Goal: Task Accomplishment & Management: Manage account settings

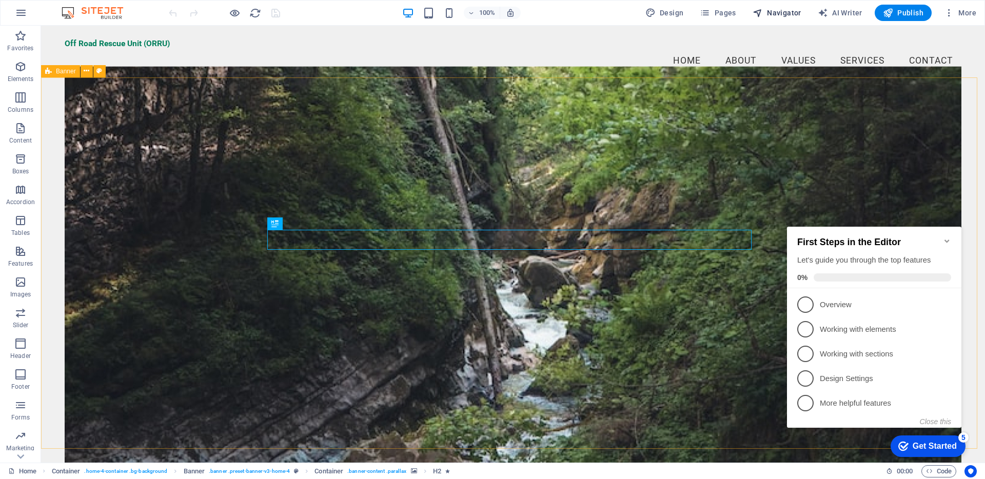
click at [776, 13] on span "Navigator" at bounding box center [776, 13] width 49 height 10
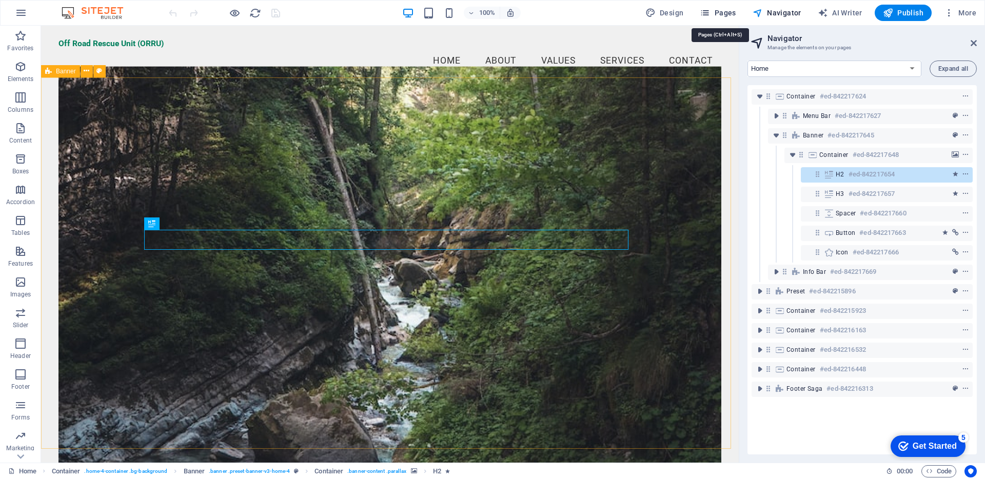
click at [729, 11] on span "Pages" at bounding box center [718, 13] width 36 height 10
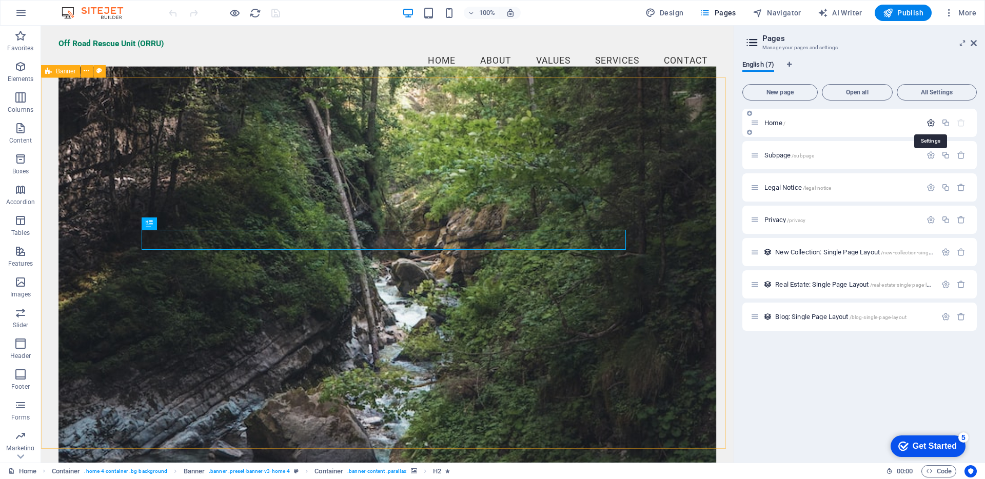
click at [926, 123] on icon "button" at bounding box center [930, 122] width 9 height 9
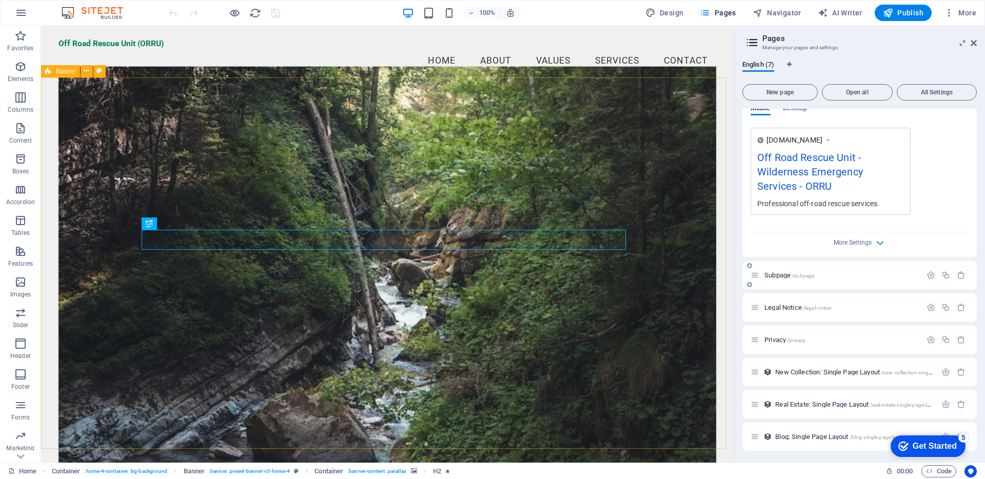
scroll to position [291, 0]
click at [926, 274] on icon "button" at bounding box center [930, 274] width 9 height 9
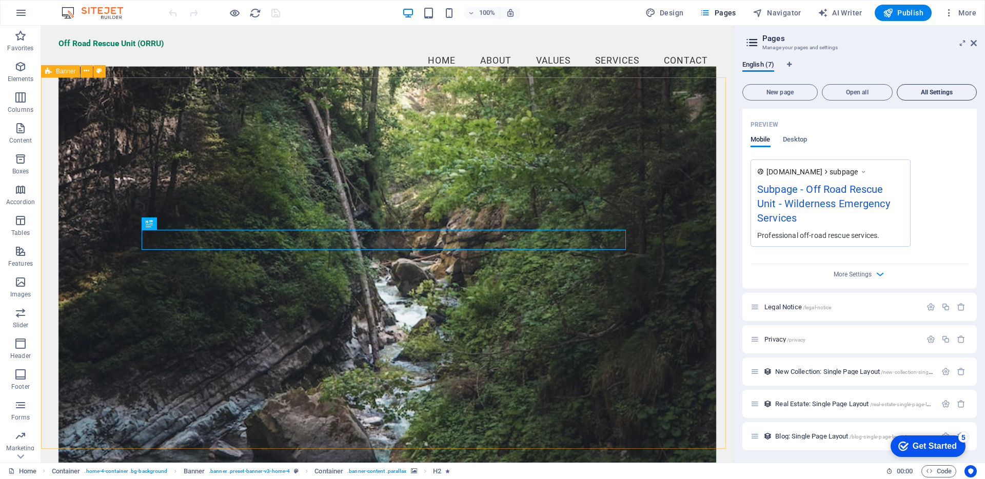
click at [938, 97] on button "All Settings" at bounding box center [937, 92] width 80 height 16
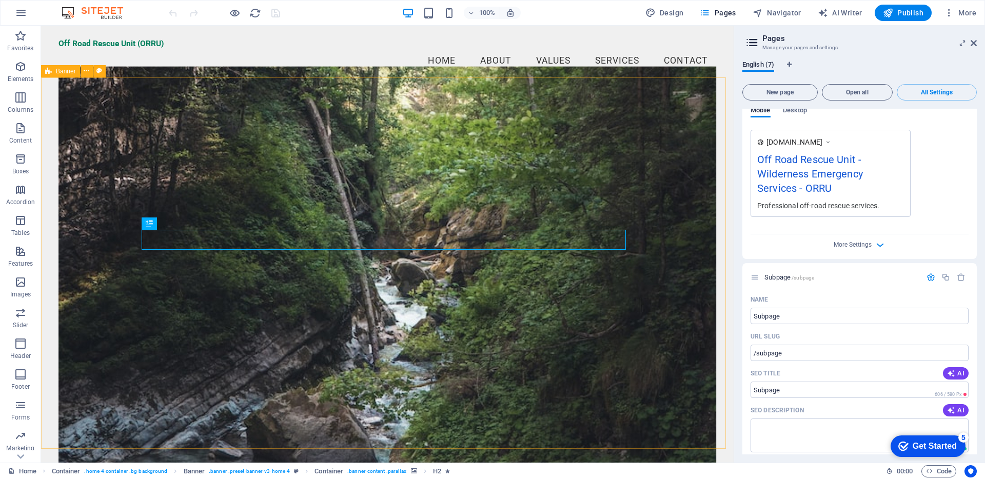
scroll to position [0, 0]
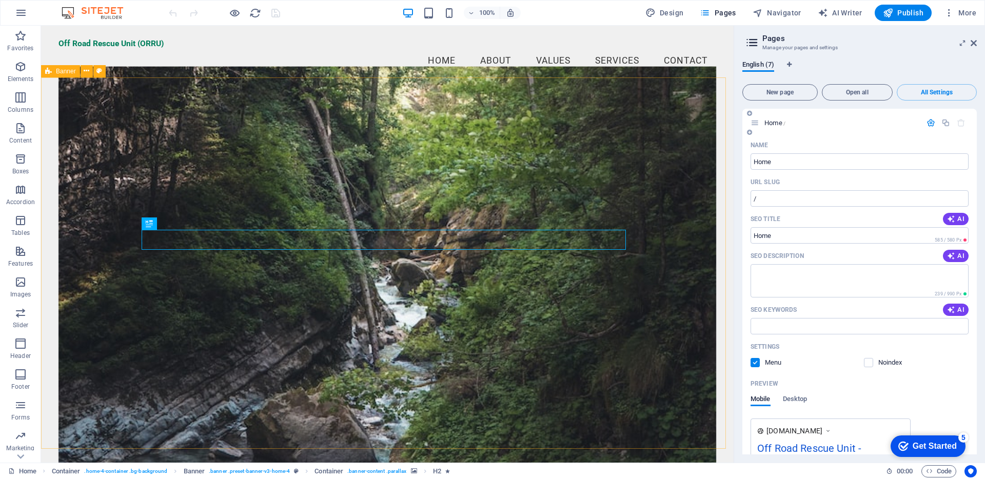
click at [754, 124] on icon at bounding box center [754, 122] width 9 height 9
click at [750, 114] on icon at bounding box center [749, 113] width 5 height 6
click at [749, 132] on icon at bounding box center [749, 132] width 5 height 6
click at [782, 12] on span "Navigator" at bounding box center [776, 13] width 49 height 10
select select "16170090-en"
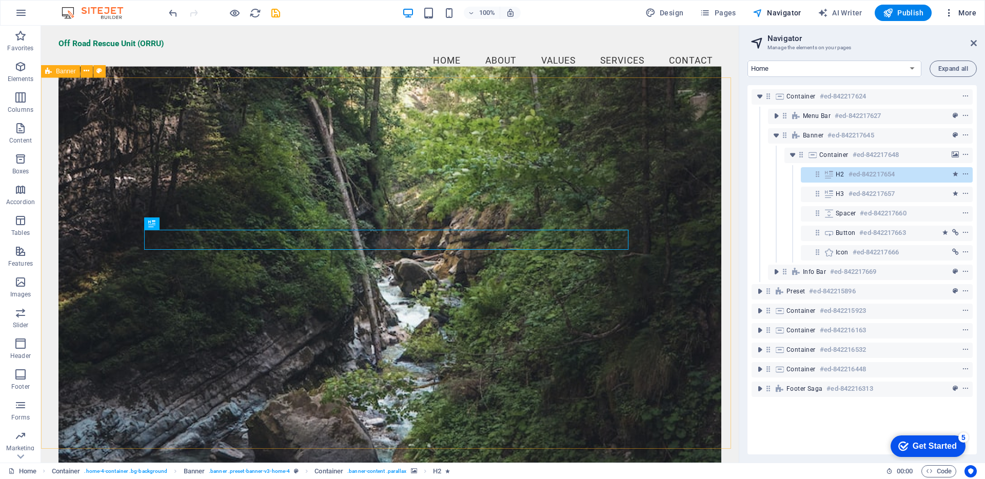
click at [957, 13] on span "More" at bounding box center [960, 13] width 32 height 10
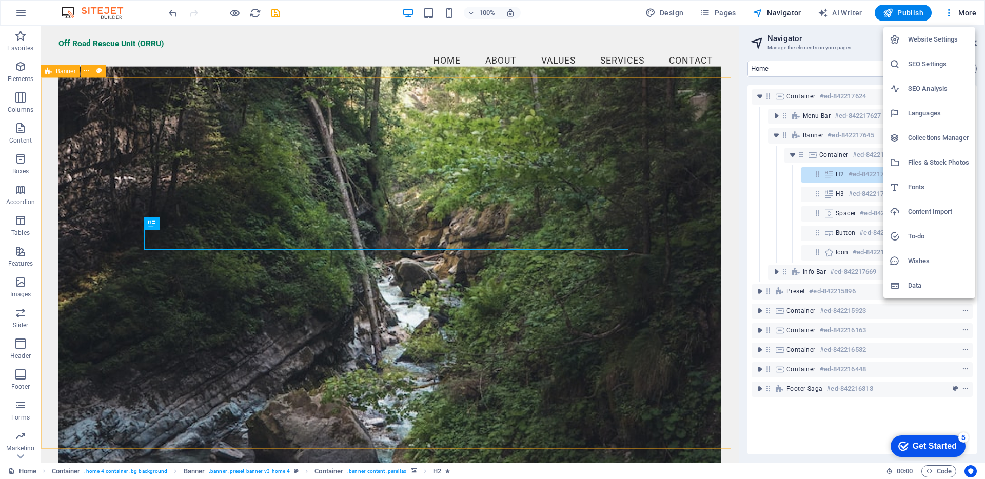
click at [927, 38] on h6 "Website Settings" at bounding box center [938, 39] width 61 height 12
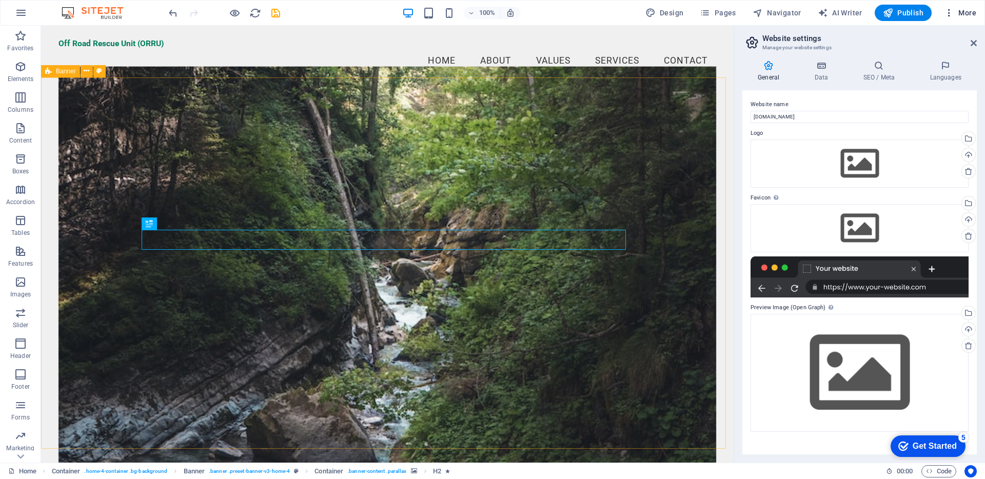
click at [962, 8] on span "More" at bounding box center [960, 13] width 32 height 10
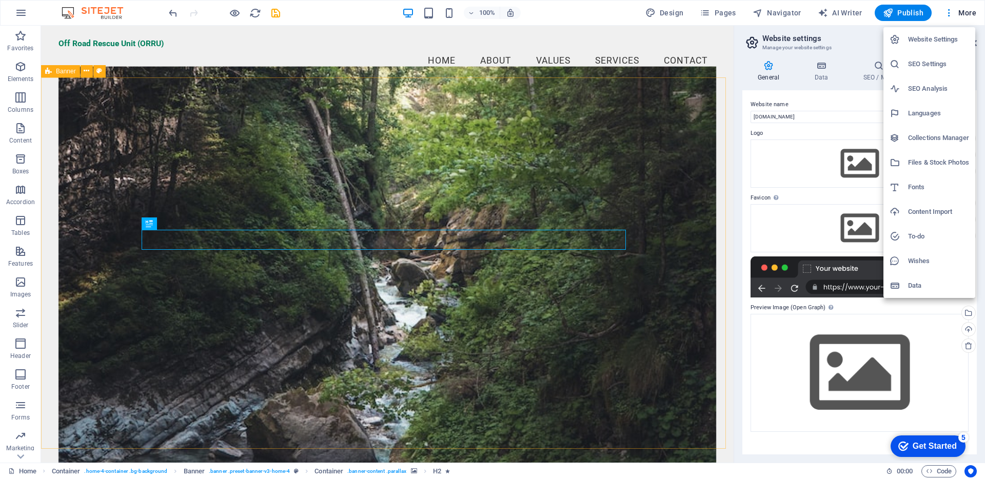
click at [22, 455] on div at bounding box center [492, 239] width 985 height 479
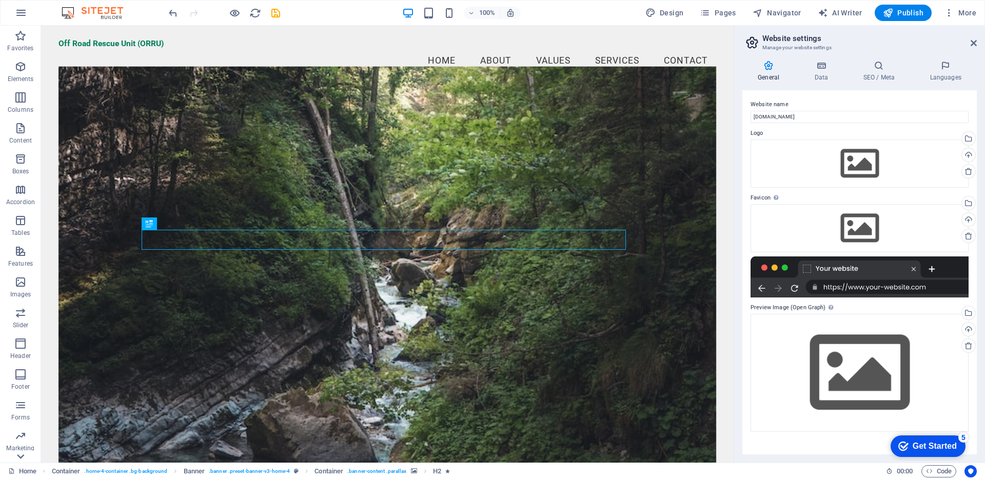
click at [21, 39] on icon at bounding box center [20, 32] width 14 height 14
click at [827, 69] on icon at bounding box center [821, 66] width 45 height 10
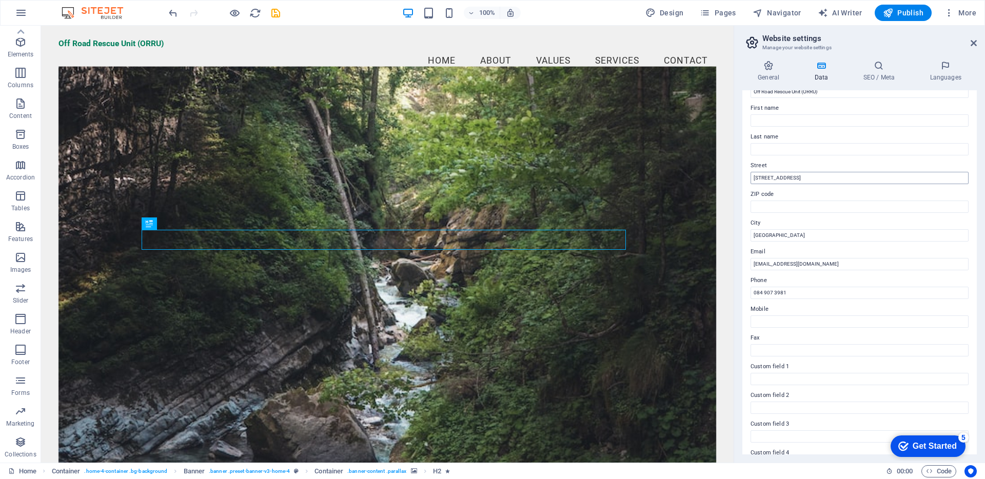
scroll to position [0, 0]
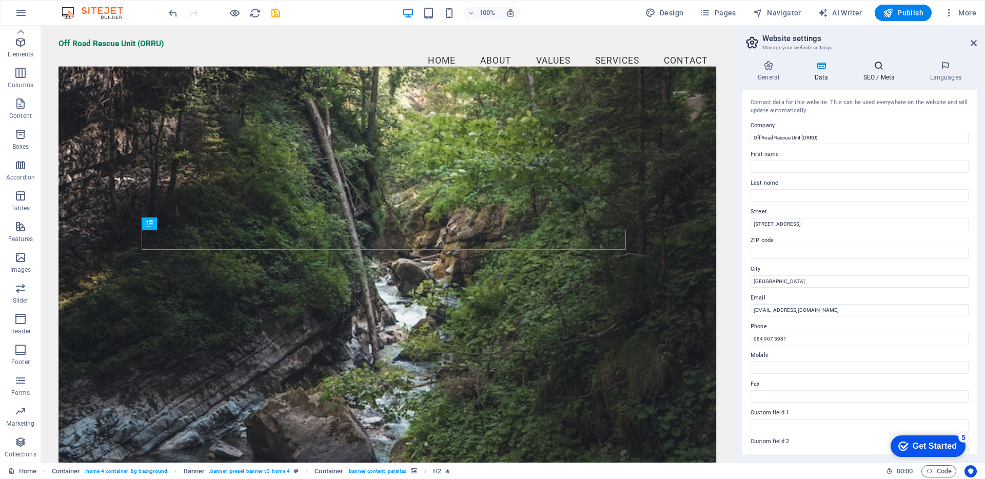
click at [881, 67] on icon at bounding box center [878, 66] width 63 height 10
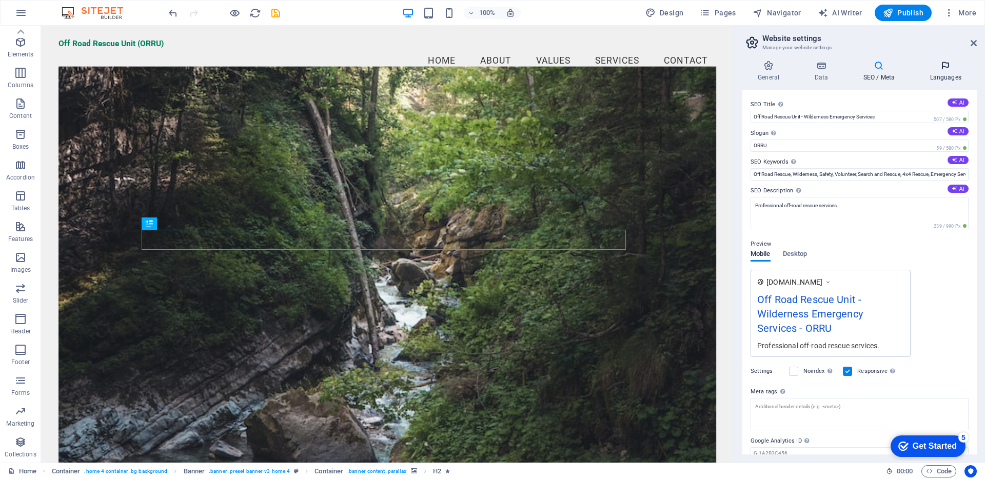
click at [942, 70] on icon at bounding box center [945, 66] width 63 height 10
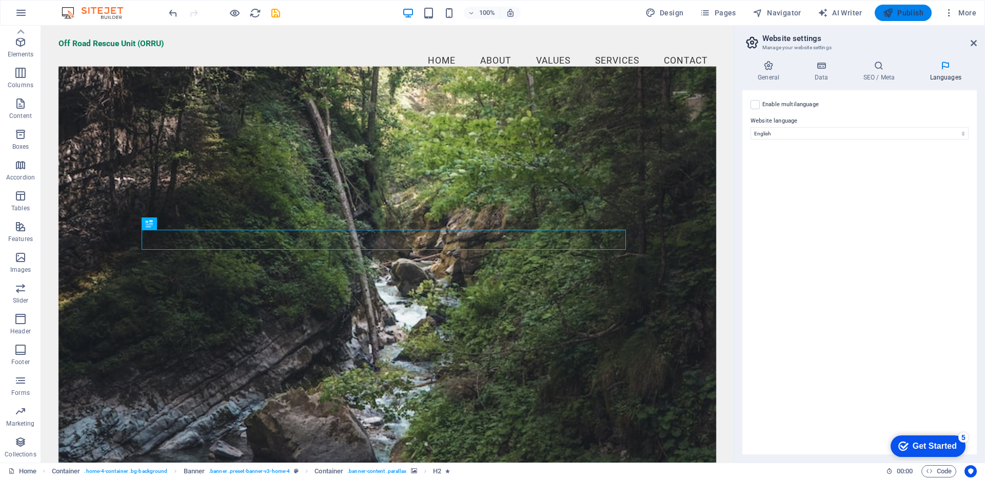
click at [904, 15] on span "Publish" at bounding box center [903, 13] width 41 height 10
